Goal: Find specific page/section: Find specific page/section

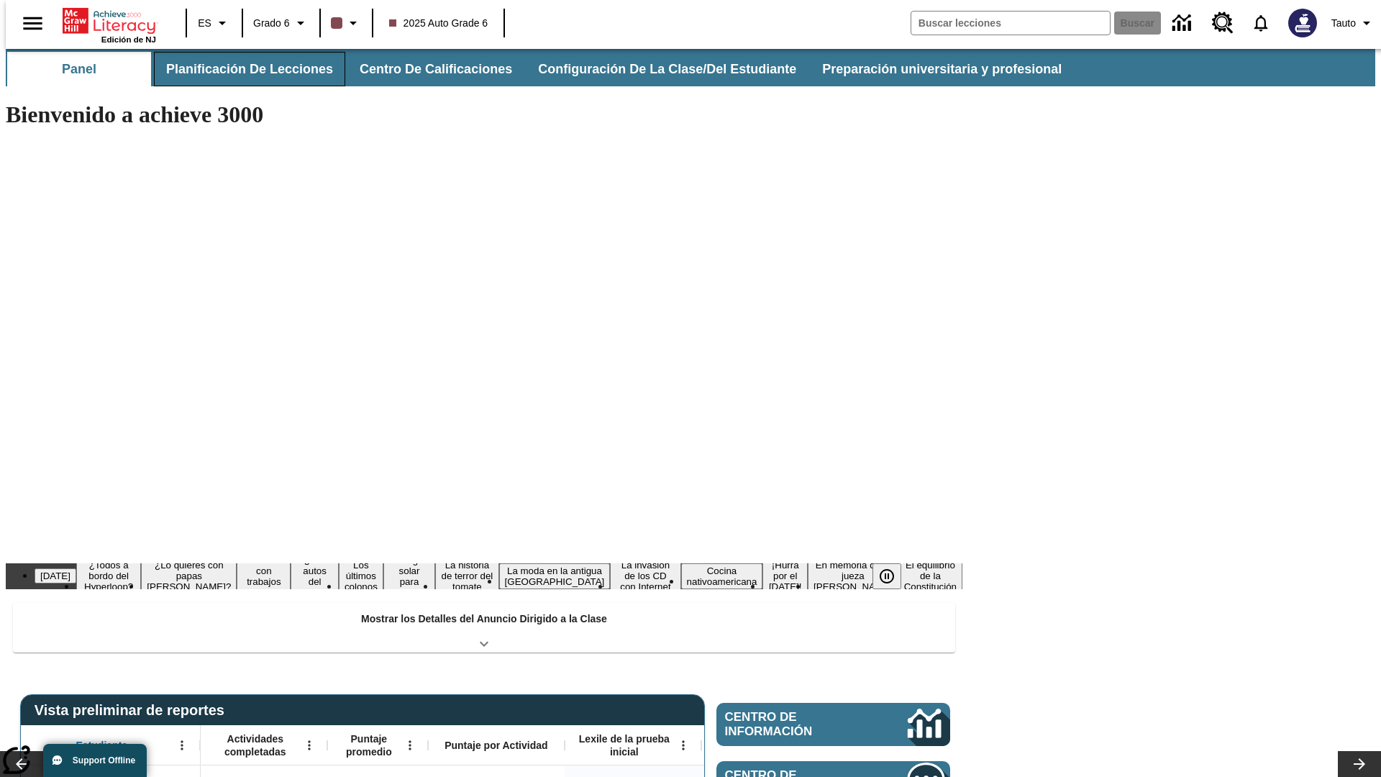
click at [241, 69] on button "Planificación de lecciones" at bounding box center [249, 69] width 191 height 35
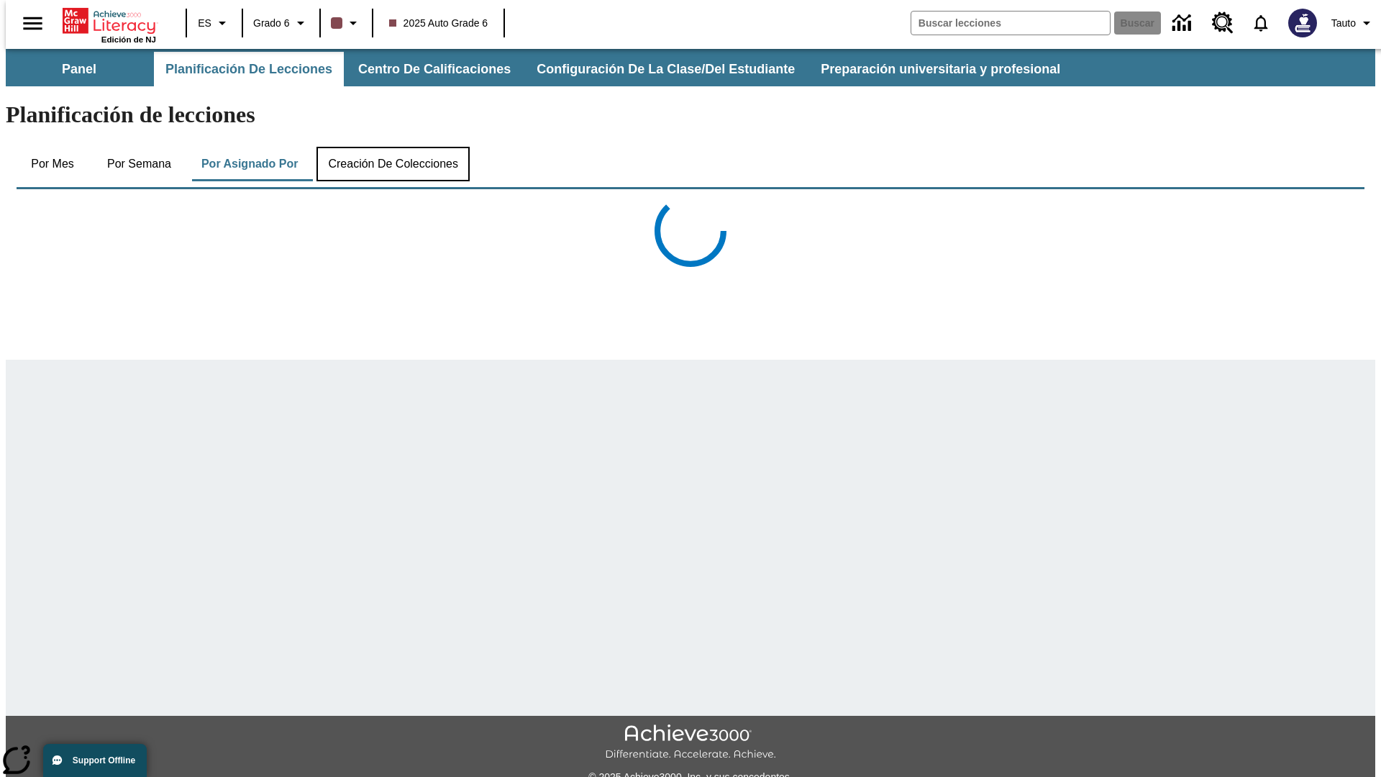
click at [393, 147] on button "Creación de colecciones" at bounding box center [392, 164] width 153 height 35
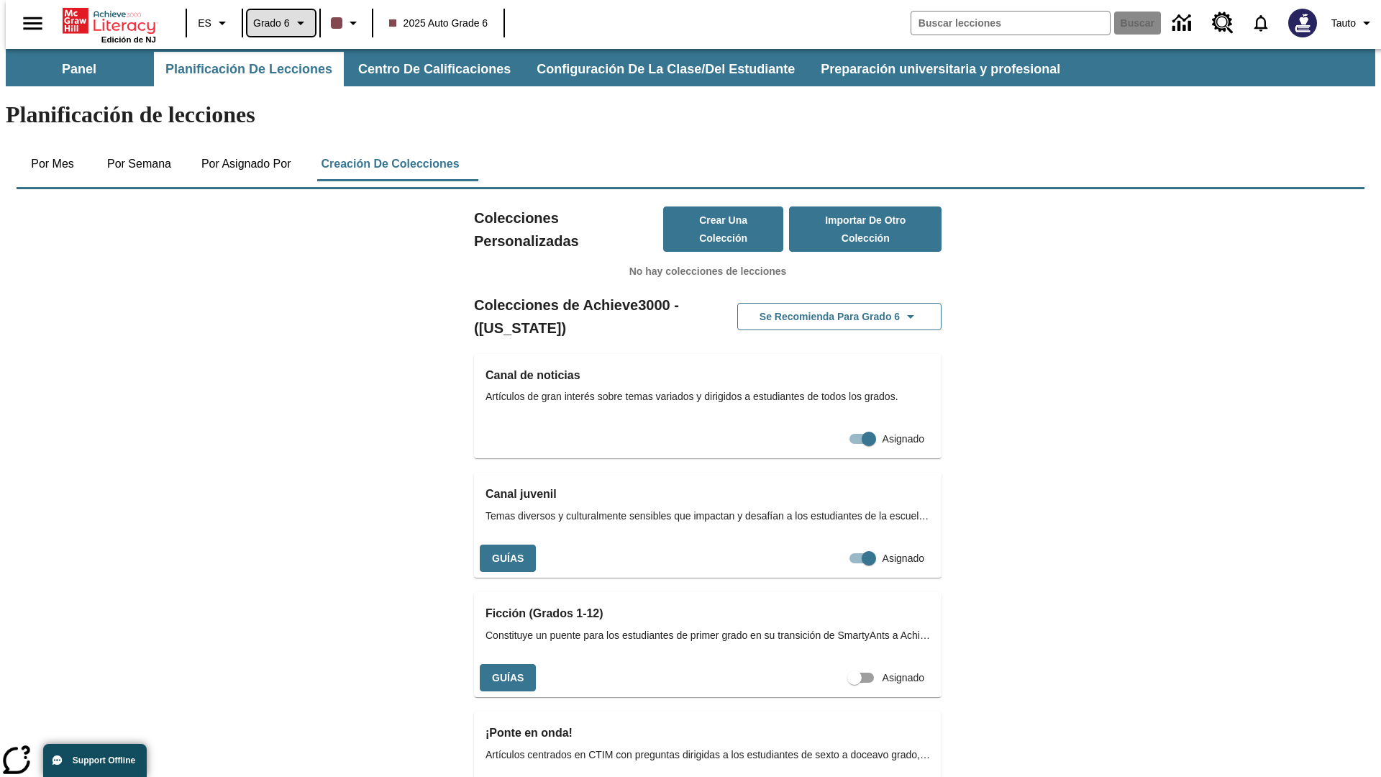
click at [276, 23] on span "Grado 6" at bounding box center [271, 23] width 37 height 15
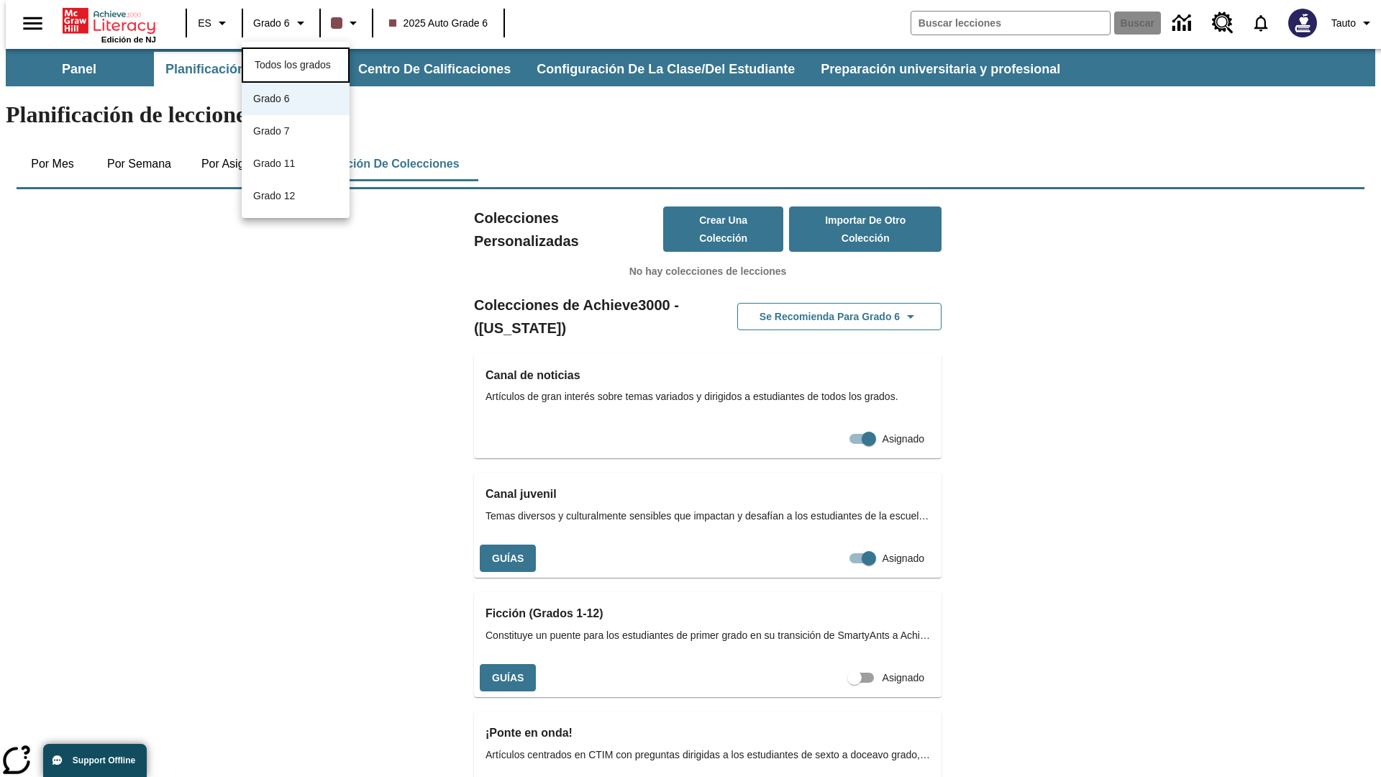
click at [296, 63] on span "Todos los grados" at bounding box center [293, 65] width 76 height 12
